Goal: Navigation & Orientation: Go to known website

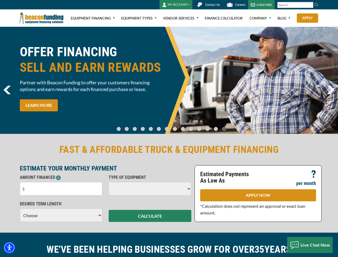
click at [9, 247] on img "Accessibility Menu" at bounding box center [9, 247] width 12 height 12
click at [310, 5] on body "Skip to main content Enable accessibility for low vision Open the accessibility…" at bounding box center [169, 128] width 338 height 257
click at [169, 80] on body "Skip to main content Enable accessibility for low vision Open the accessibility…" at bounding box center [169, 128] width 338 height 257
click at [123, 126] on body "Skip to main content Enable accessibility for low vision Open the accessibility…" at bounding box center [169, 128] width 338 height 257
click at [130, 126] on body "Skip to main content Enable accessibility for low vision Open the accessibility…" at bounding box center [169, 128] width 338 height 257
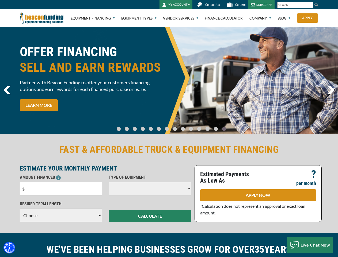
click at [138, 126] on body "Skip to main content Enable accessibility for low vision Open the accessibility…" at bounding box center [169, 128] width 338 height 257
